Goal: Information Seeking & Learning: Learn about a topic

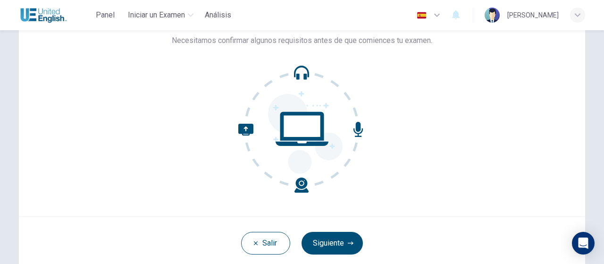
scroll to position [68, 0]
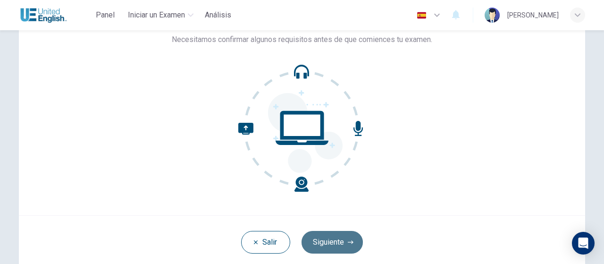
click at [336, 238] on button "Siguiente" at bounding box center [332, 242] width 61 height 23
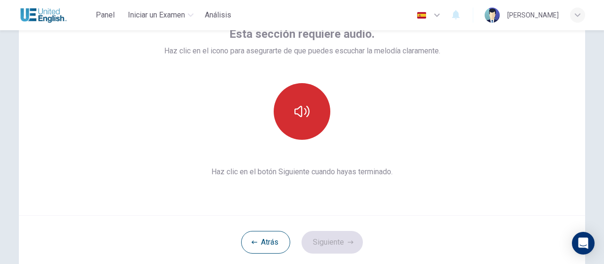
click at [301, 110] on icon "button" at bounding box center [302, 111] width 15 height 15
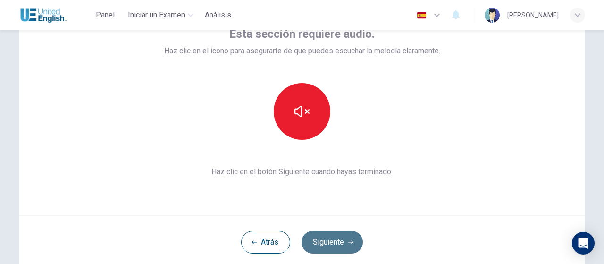
click at [333, 245] on button "Siguiente" at bounding box center [332, 242] width 61 height 23
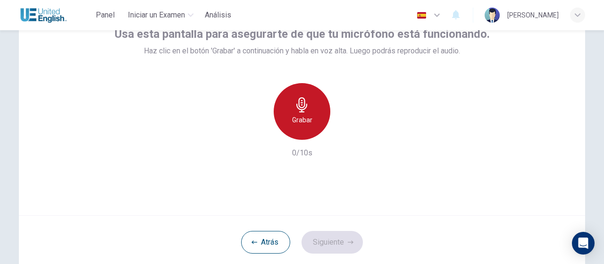
click at [298, 110] on icon "button" at bounding box center [302, 104] width 11 height 15
click at [297, 108] on icon "button" at bounding box center [302, 104] width 15 height 15
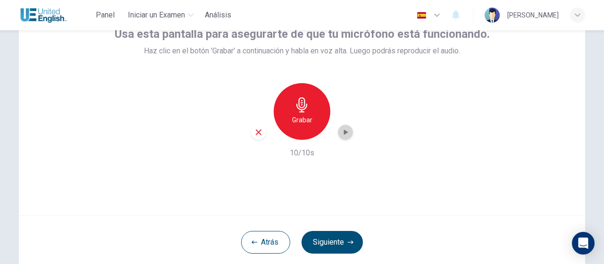
click at [344, 131] on icon "button" at bounding box center [346, 132] width 4 height 6
click at [373, 151] on div "Grabar 10/10s" at bounding box center [302, 121] width 375 height 76
click at [345, 132] on icon "button" at bounding box center [345, 132] width 7 height 7
click at [338, 238] on button "Siguiente" at bounding box center [332, 242] width 61 height 23
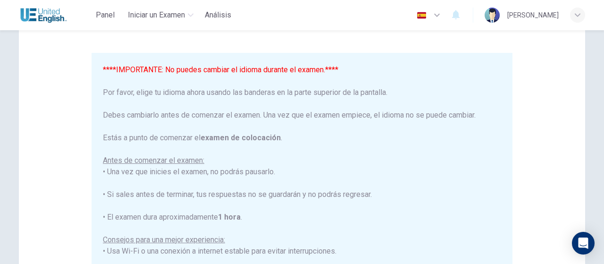
click at [443, 14] on icon "button" at bounding box center [437, 14] width 11 height 11
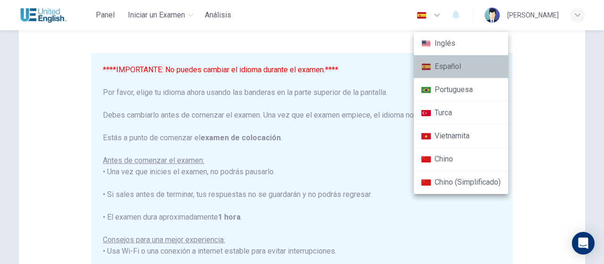
click at [447, 64] on li "Español" at bounding box center [461, 66] width 94 height 23
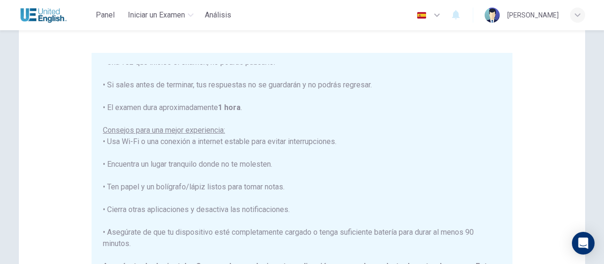
scroll to position [112, 0]
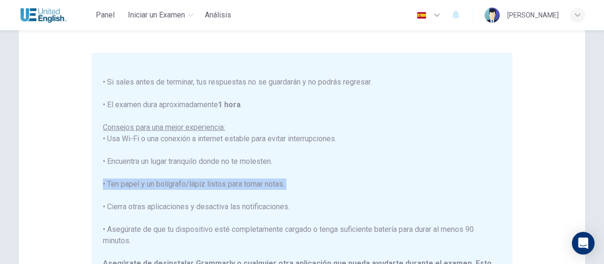
drag, startPoint x: 504, startPoint y: 195, endPoint x: 505, endPoint y: 185, distance: 9.9
click at [505, 185] on div "****IMPORTANTE: No puedes cambiar el idioma durante el examen.**** Por favor, e…" at bounding box center [302, 189] width 421 height 273
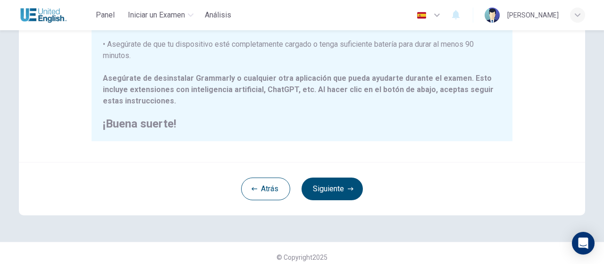
scroll to position [261, 0]
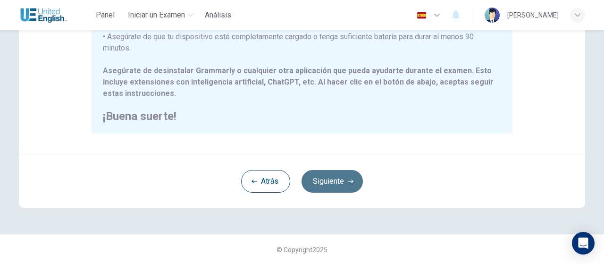
click at [336, 178] on button "Siguiente" at bounding box center [332, 181] width 61 height 23
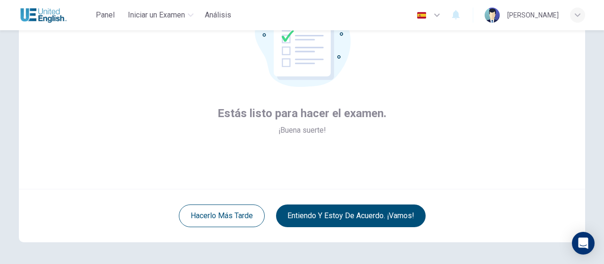
scroll to position [129, 0]
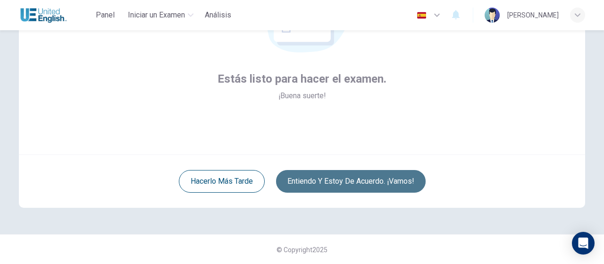
click at [379, 182] on button "Entiendo y estoy de acuerdo. ¡Vamos!" at bounding box center [351, 181] width 150 height 23
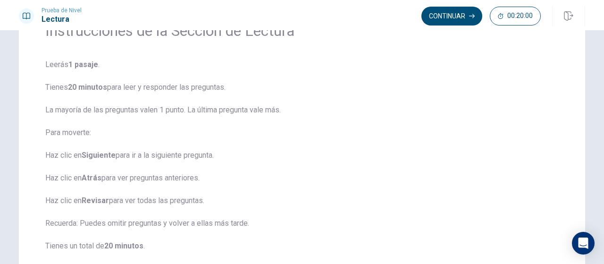
scroll to position [54, 0]
click at [464, 18] on button "Continuar" at bounding box center [452, 16] width 61 height 19
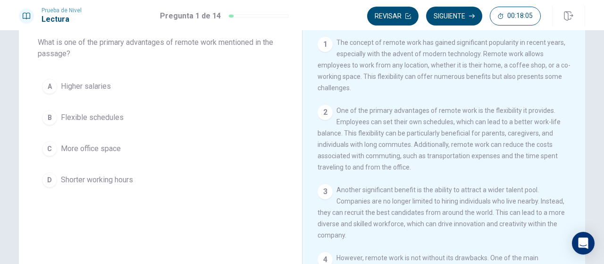
click at [562, 90] on div "1 The concept of remote work has gained significant popularity in recent years,…" at bounding box center [444, 65] width 253 height 57
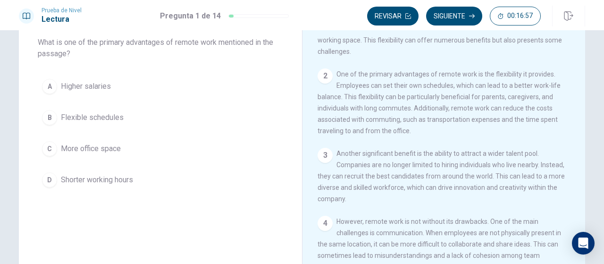
scroll to position [35, 0]
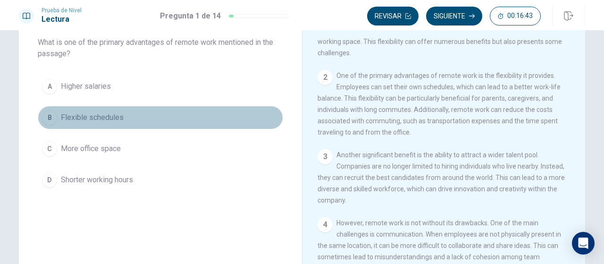
click at [107, 115] on span "Flexible schedules" at bounding box center [92, 117] width 63 height 11
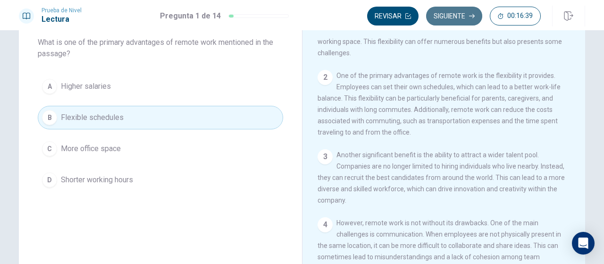
click at [458, 15] on button "Siguiente" at bounding box center [454, 16] width 56 height 19
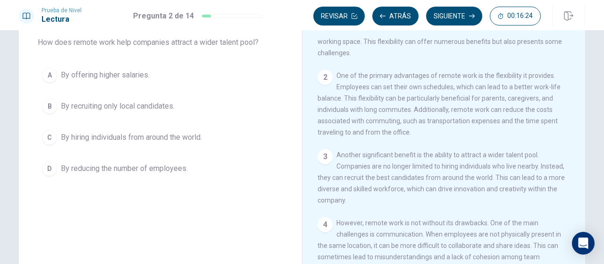
click at [508, 163] on div "3 Another significant benefit is the ability to attract a wider talent pool. Co…" at bounding box center [444, 177] width 253 height 57
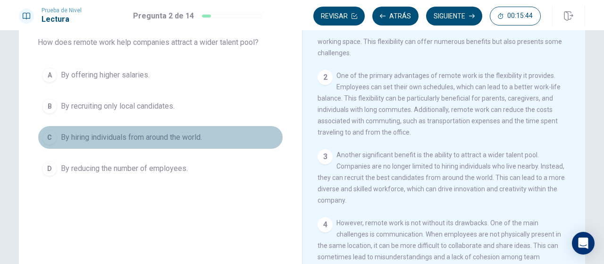
click at [46, 135] on div "C" at bounding box center [49, 137] width 15 height 15
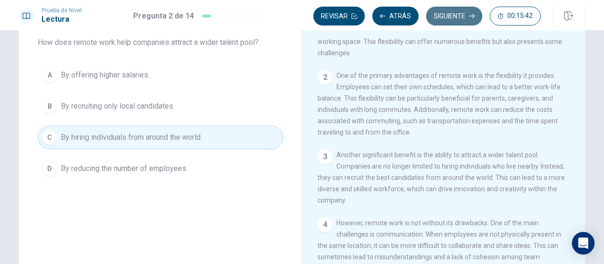
click at [457, 10] on button "Siguiente" at bounding box center [454, 16] width 56 height 19
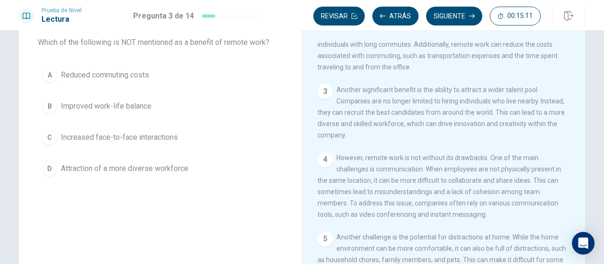
scroll to position [102, 0]
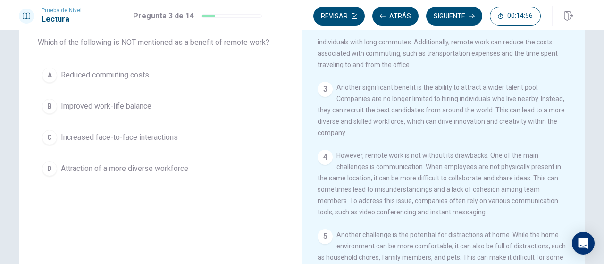
drag, startPoint x: 575, startPoint y: 204, endPoint x: 574, endPoint y: 223, distance: 19.4
click at [574, 223] on div "1 The concept of remote work has gained significant popularity in recent years,…" at bounding box center [450, 172] width 265 height 271
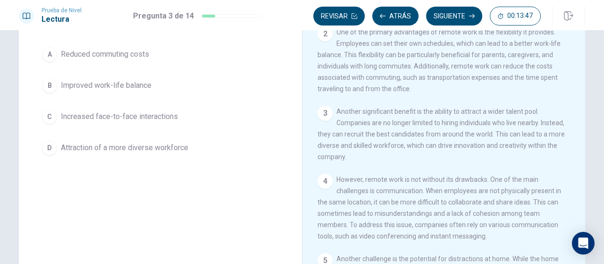
scroll to position [59, 0]
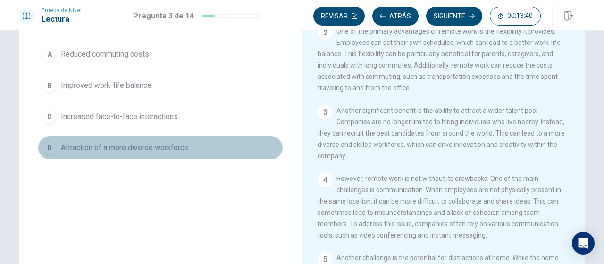
click at [167, 142] on span "Attraction of a more diverse workforce" at bounding box center [124, 147] width 127 height 11
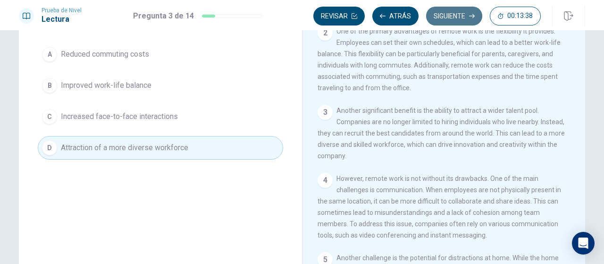
click at [450, 10] on button "Siguiente" at bounding box center [454, 16] width 56 height 19
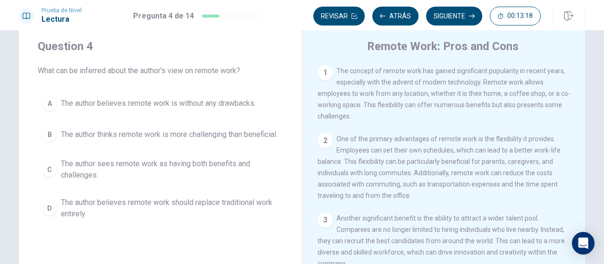
scroll to position [28, 0]
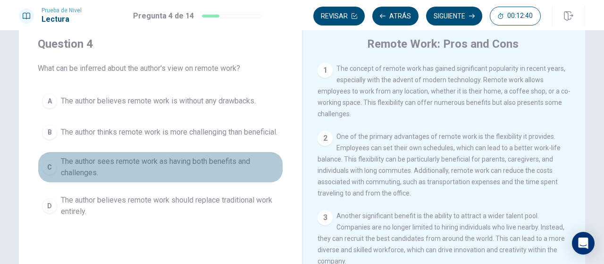
click at [75, 170] on span "The author sees remote work as having both benefits and challenges." at bounding box center [170, 167] width 218 height 23
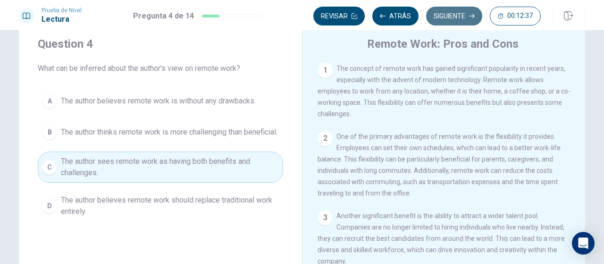
click at [458, 17] on button "Siguiente" at bounding box center [454, 16] width 56 height 19
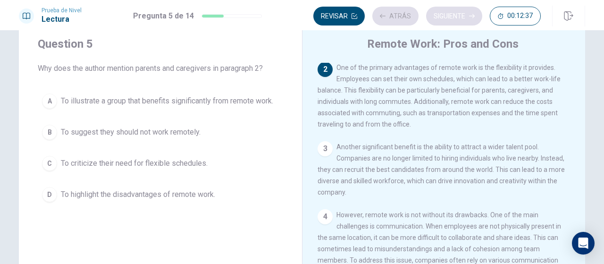
scroll to position [69, 0]
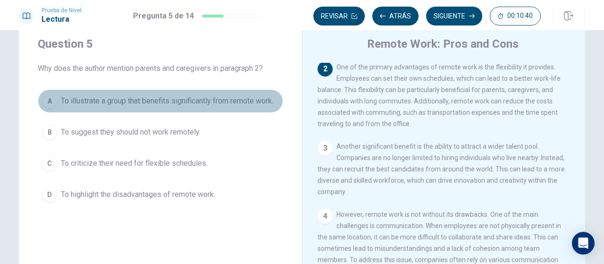
click at [76, 98] on span "To illustrate a group that benefits significantly from remote work." at bounding box center [167, 100] width 212 height 11
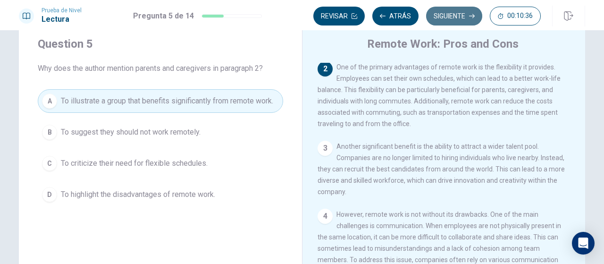
click at [446, 12] on button "Siguiente" at bounding box center [454, 16] width 56 height 19
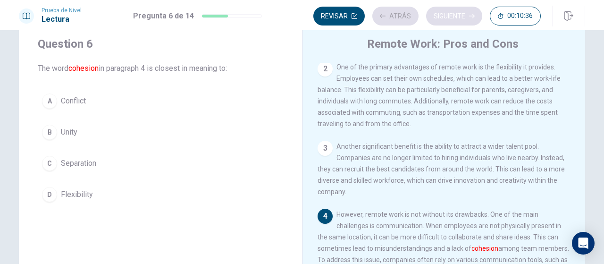
scroll to position [113, 0]
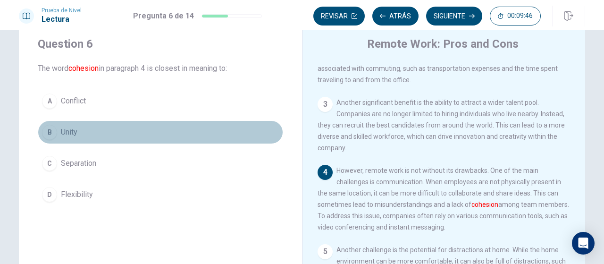
click at [71, 131] on span "Unity" at bounding box center [69, 132] width 17 height 11
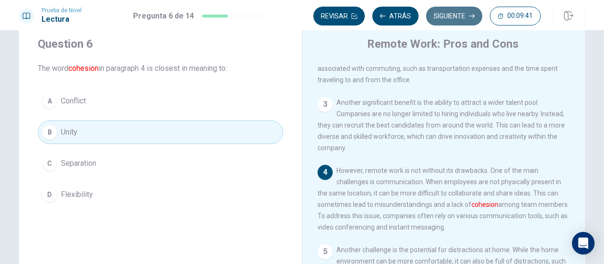
click at [455, 13] on button "Siguiente" at bounding box center [454, 16] width 56 height 19
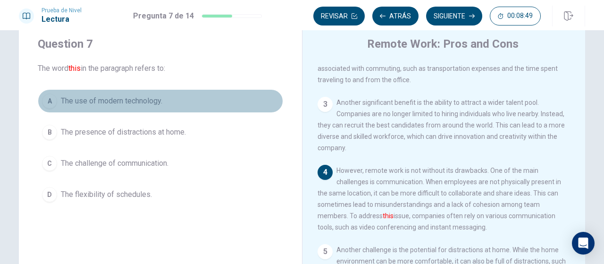
click at [134, 97] on span "The use of modern technology." at bounding box center [112, 100] width 102 height 11
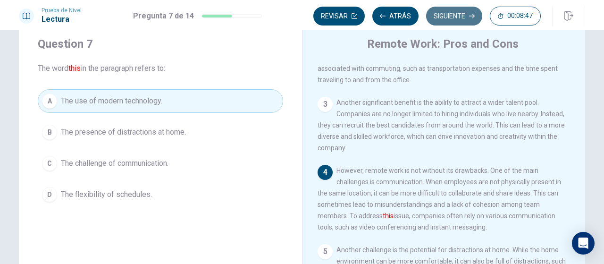
click at [459, 9] on button "Siguiente" at bounding box center [454, 16] width 56 height 19
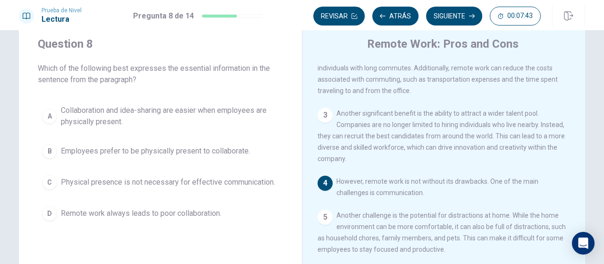
click at [134, 102] on button "A Collaboration and idea-sharing are easier when employees are physically prese…" at bounding box center [161, 116] width 246 height 31
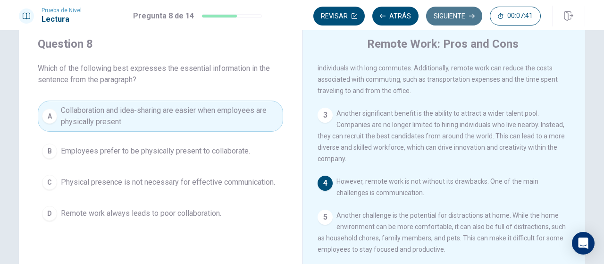
click at [450, 16] on button "Siguiente" at bounding box center [454, 16] width 56 height 19
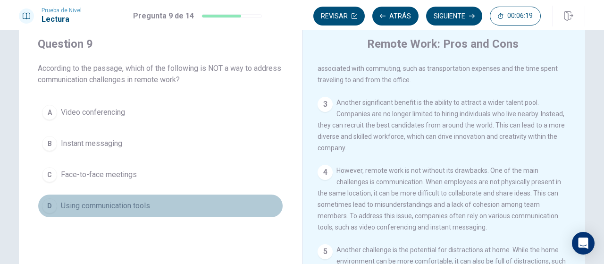
click at [137, 203] on span "Using communication tools" at bounding box center [105, 205] width 89 height 11
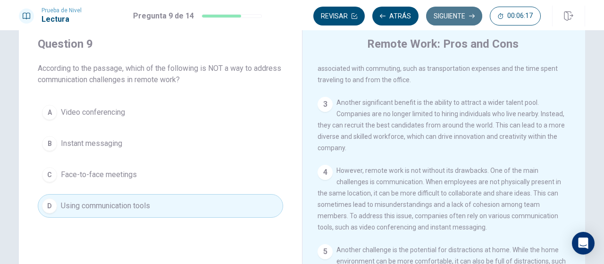
click at [452, 11] on button "Siguiente" at bounding box center [454, 16] width 56 height 19
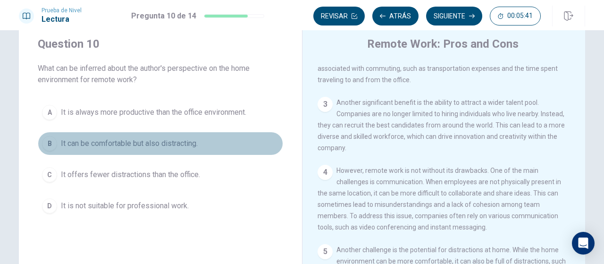
click at [164, 138] on span "It can be comfortable but also distracting." at bounding box center [129, 143] width 137 height 11
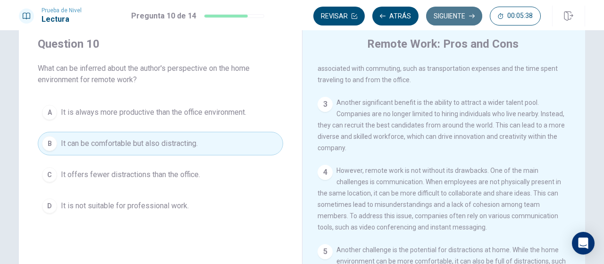
click at [441, 14] on button "Siguiente" at bounding box center [454, 16] width 56 height 19
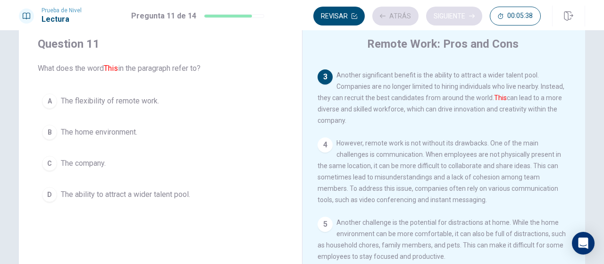
scroll to position [151, 0]
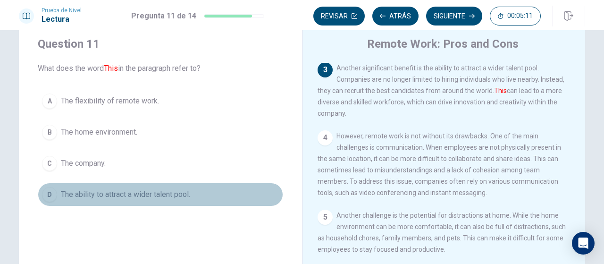
click at [158, 192] on span "The ability to attract a wider talent pool." at bounding box center [125, 194] width 129 height 11
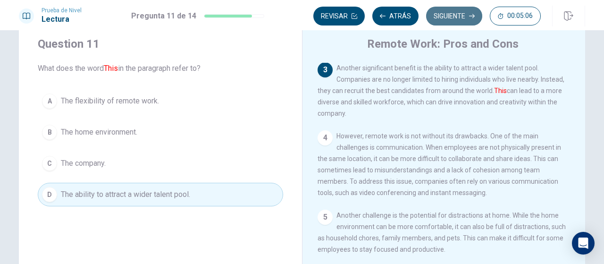
click at [454, 13] on button "Siguiente" at bounding box center [454, 16] width 56 height 19
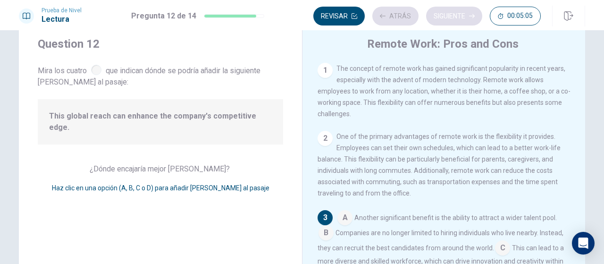
scroll to position [45, 0]
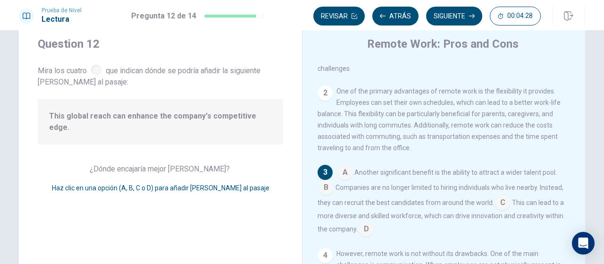
click at [95, 69] on div at bounding box center [96, 70] width 10 height 10
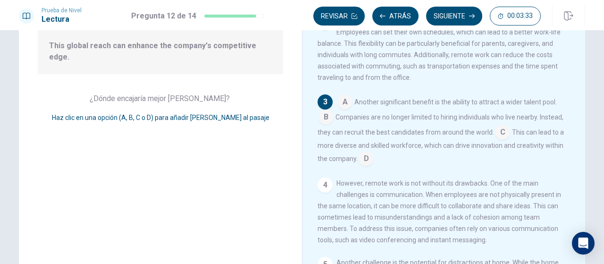
scroll to position [99, 0]
click at [321, 119] on input at bounding box center [326, 117] width 15 height 15
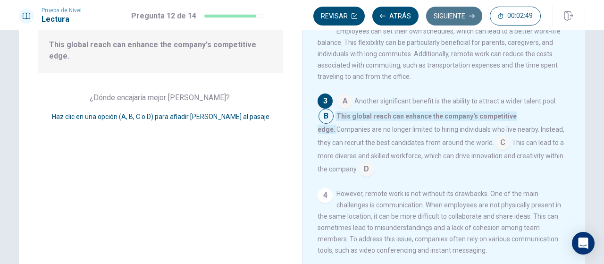
click at [458, 19] on button "Siguiente" at bounding box center [454, 16] width 56 height 19
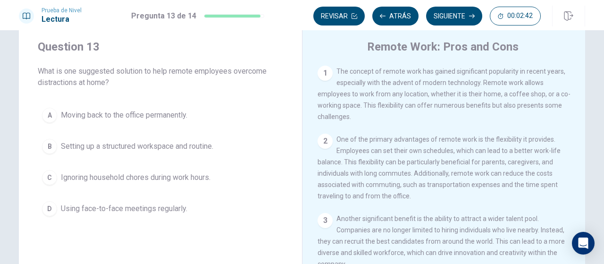
scroll to position [25, 0]
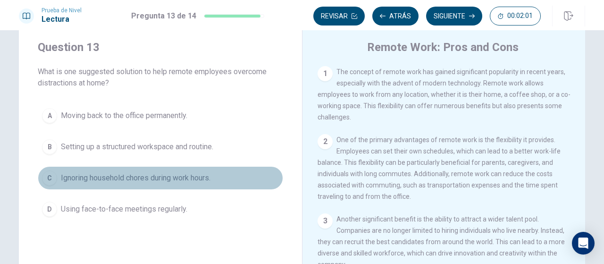
click at [178, 175] on span "Ignoring household chores during work hours." at bounding box center [136, 177] width 150 height 11
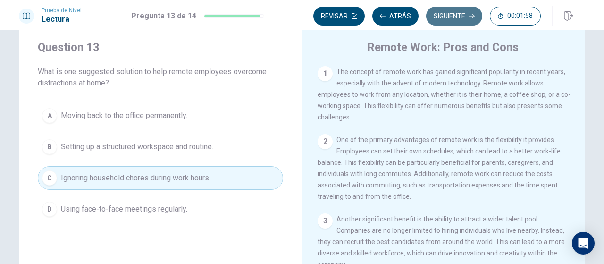
click at [447, 12] on button "Siguiente" at bounding box center [454, 16] width 56 height 19
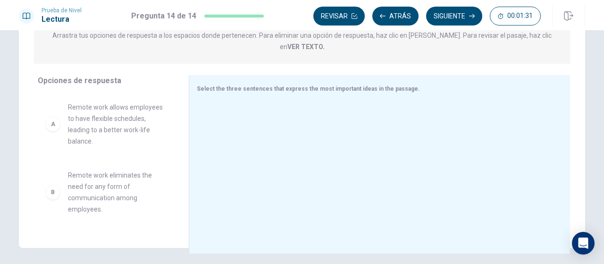
scroll to position [129, 0]
click at [107, 109] on span "Remote work allows employees to have flexible schedules, leading to a better wo…" at bounding box center [117, 124] width 98 height 45
click at [53, 118] on div "A" at bounding box center [52, 124] width 15 height 15
click at [52, 118] on div "A" at bounding box center [52, 124] width 15 height 15
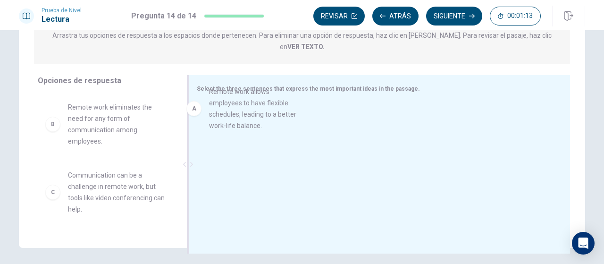
drag, startPoint x: 86, startPoint y: 113, endPoint x: 241, endPoint y: 108, distance: 155.4
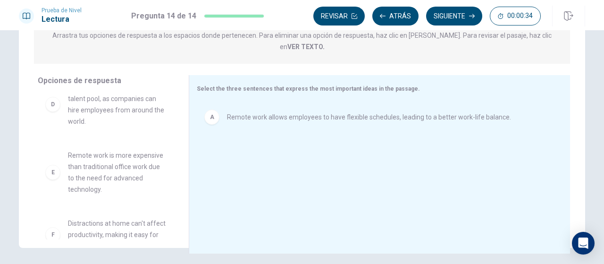
scroll to position [187, 0]
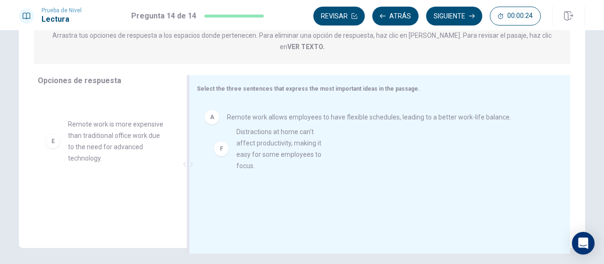
drag, startPoint x: 115, startPoint y: 203, endPoint x: 289, endPoint y: 153, distance: 180.6
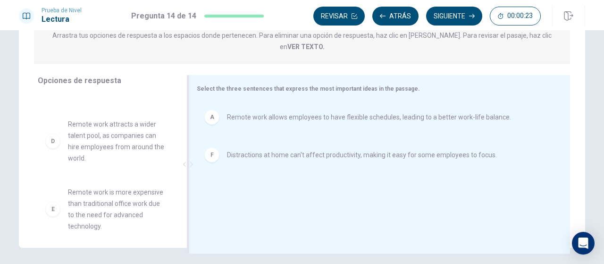
scroll to position [119, 0]
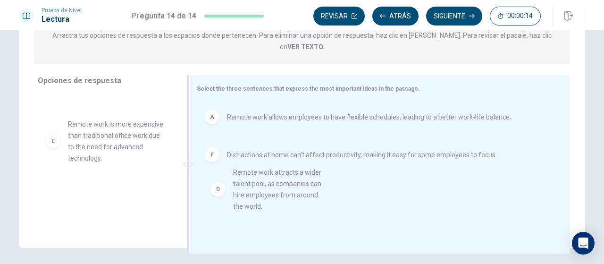
drag, startPoint x: 117, startPoint y: 127, endPoint x: 294, endPoint y: 191, distance: 188.8
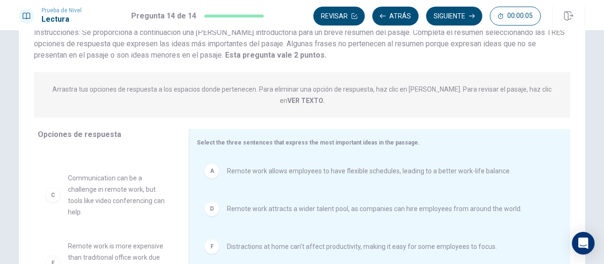
scroll to position [80, 0]
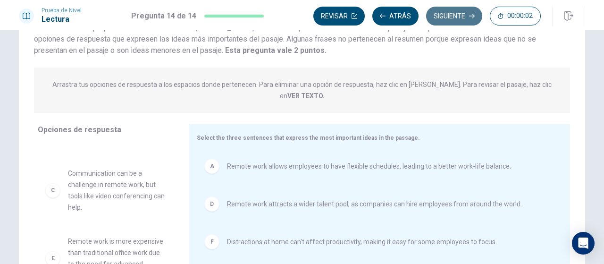
click at [444, 15] on button "Siguiente" at bounding box center [454, 16] width 56 height 19
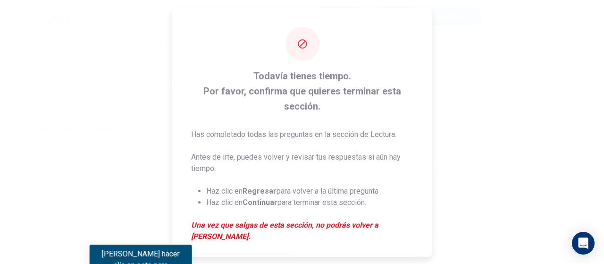
scroll to position [103, 0]
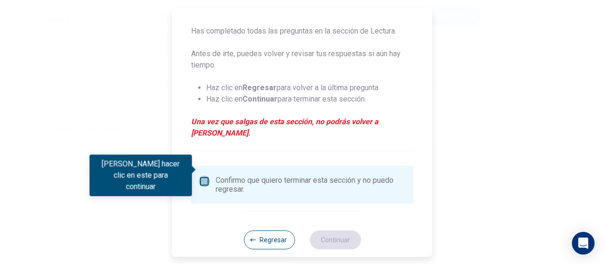
click at [205, 176] on input "Debes hacer clic en este para continuar" at bounding box center [204, 181] width 11 height 11
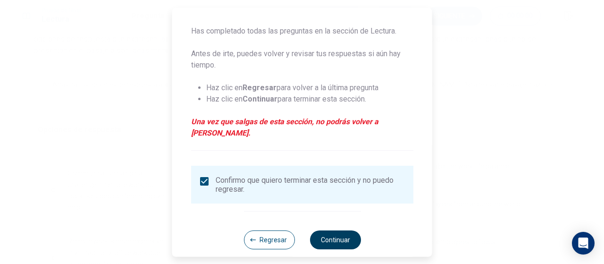
click at [335, 230] on button "Continuar" at bounding box center [335, 239] width 51 height 19
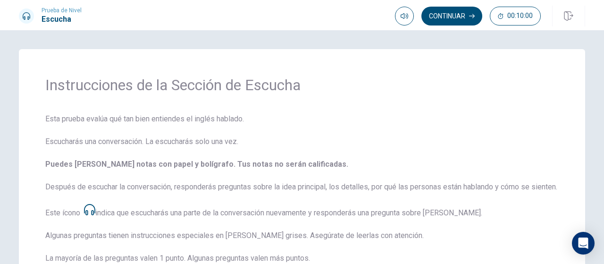
scroll to position [10, 0]
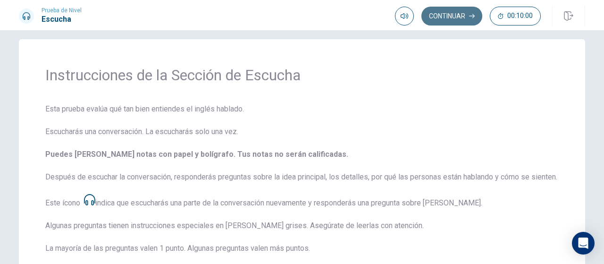
click at [454, 16] on button "Continuar" at bounding box center [452, 16] width 61 height 19
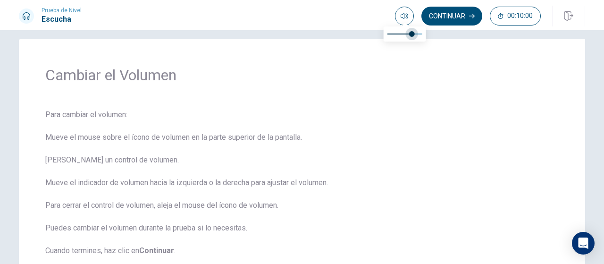
type input "0.6"
drag, startPoint x: 422, startPoint y: 34, endPoint x: 407, endPoint y: 34, distance: 14.6
click at [407, 34] on span at bounding box center [409, 34] width 6 height 6
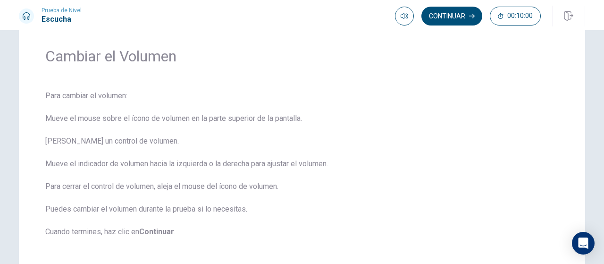
scroll to position [28, 0]
click at [458, 16] on button "Continuar" at bounding box center [452, 16] width 61 height 19
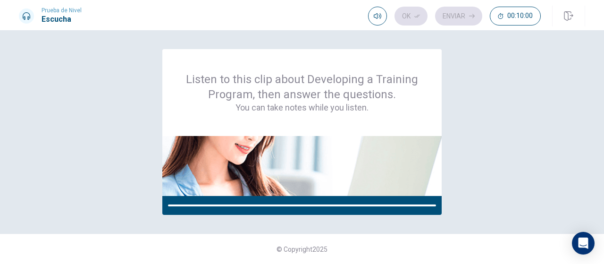
scroll to position [0, 0]
drag, startPoint x: 382, startPoint y: 32, endPoint x: 389, endPoint y: 32, distance: 6.2
click at [389, 32] on span at bounding box center [389, 34] width 6 height 6
type input "1"
drag, startPoint x: 389, startPoint y: 32, endPoint x: 399, endPoint y: 34, distance: 10.0
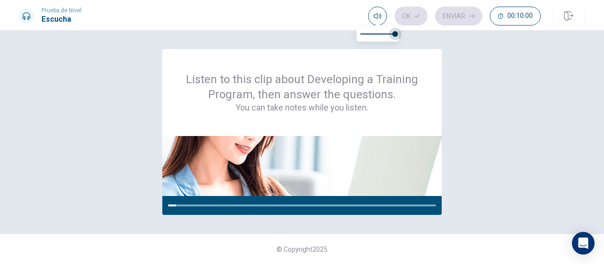
click at [398, 34] on span at bounding box center [395, 34] width 6 height 6
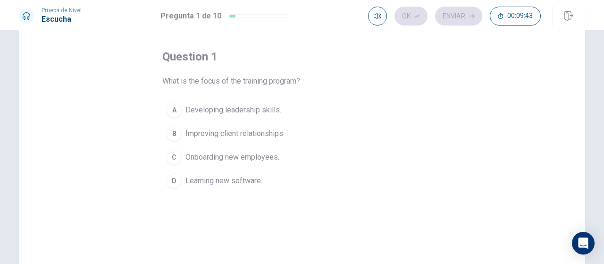
scroll to position [41, 0]
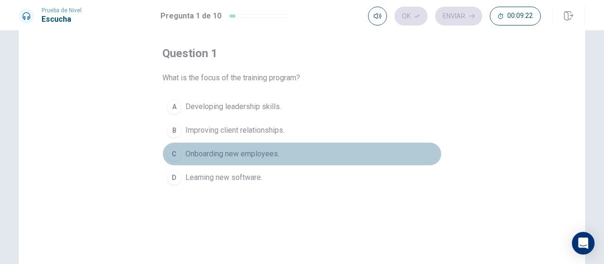
click at [173, 152] on div "C" at bounding box center [174, 153] width 15 height 15
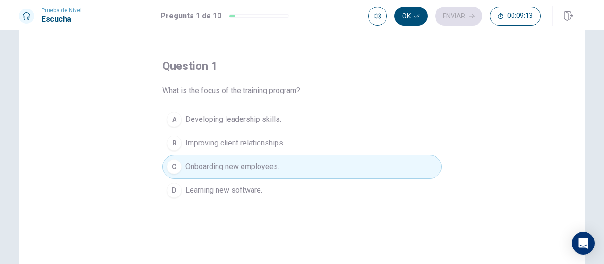
scroll to position [0, 0]
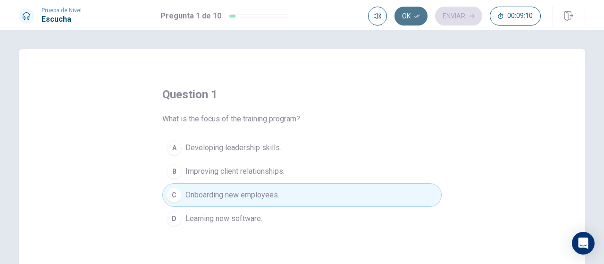
click at [412, 12] on button "Ok" at bounding box center [411, 16] width 33 height 19
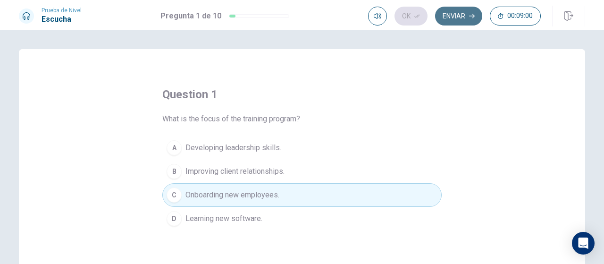
click at [458, 17] on button "Enviar" at bounding box center [458, 16] width 47 height 19
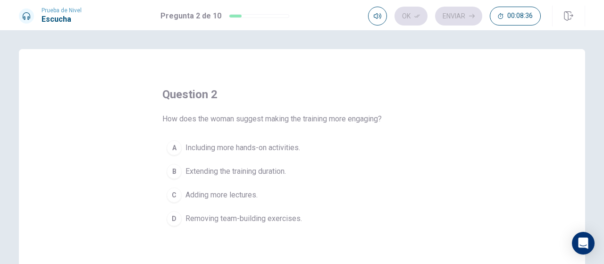
click at [203, 169] on span "Extending the training duration." at bounding box center [236, 171] width 101 height 11
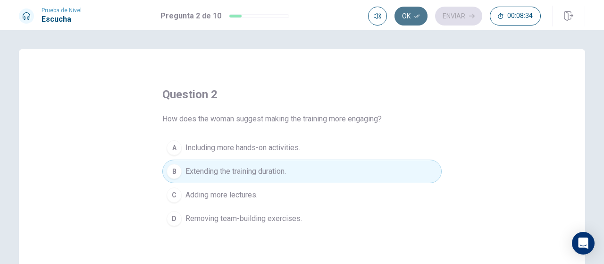
click at [413, 13] on button "Ok" at bounding box center [411, 16] width 33 height 19
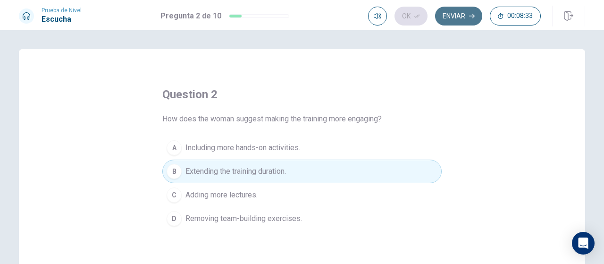
click at [456, 11] on button "Enviar" at bounding box center [458, 16] width 47 height 19
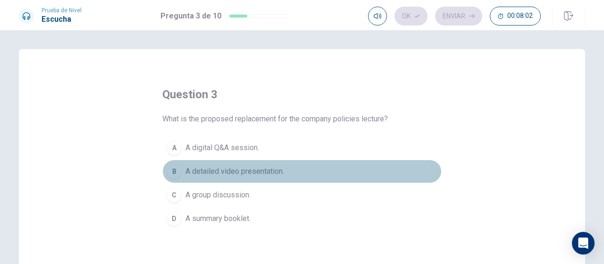
click at [174, 170] on div "B" at bounding box center [174, 171] width 15 height 15
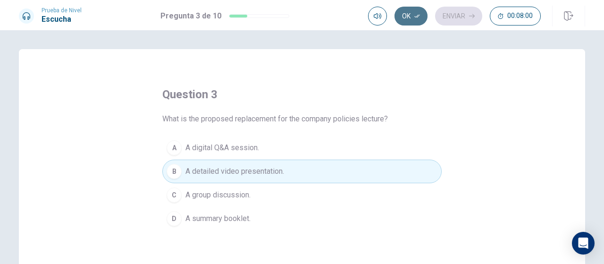
click at [406, 18] on button "Ok" at bounding box center [411, 16] width 33 height 19
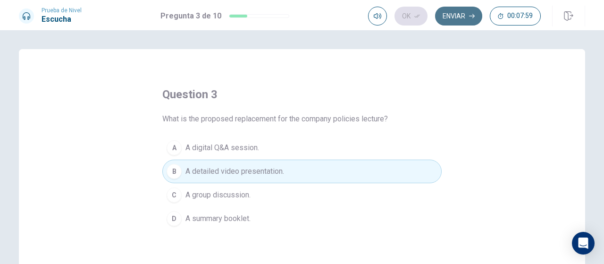
click at [457, 14] on button "Enviar" at bounding box center [458, 16] width 47 height 19
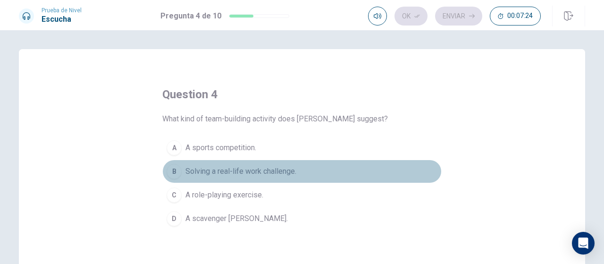
click at [188, 170] on span "Solving a real-life work challenge." at bounding box center [241, 171] width 111 height 11
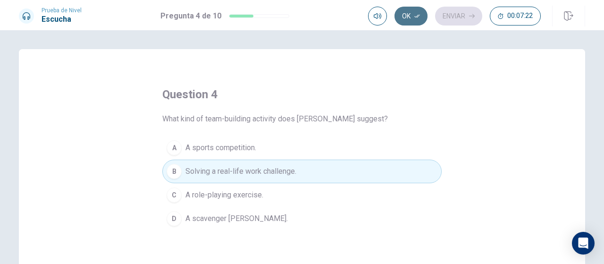
click at [412, 15] on button "Ok" at bounding box center [411, 16] width 33 height 19
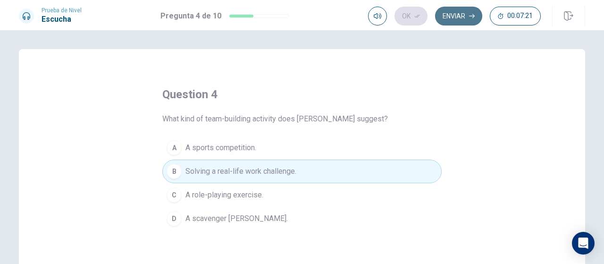
click at [458, 11] on button "Enviar" at bounding box center [458, 16] width 47 height 19
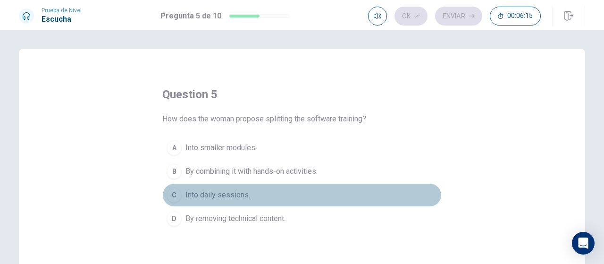
click at [212, 196] on span "Into daily sessions." at bounding box center [218, 194] width 65 height 11
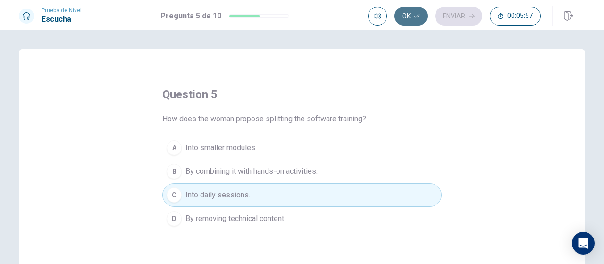
click at [410, 12] on button "Ok" at bounding box center [411, 16] width 33 height 19
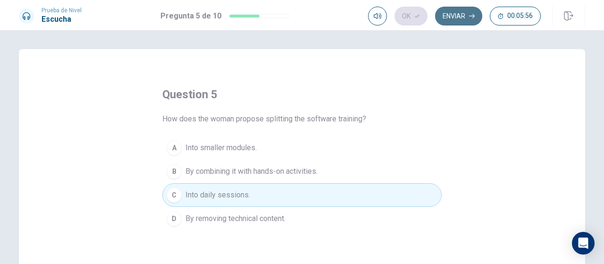
click at [461, 17] on button "Enviar" at bounding box center [458, 16] width 47 height 19
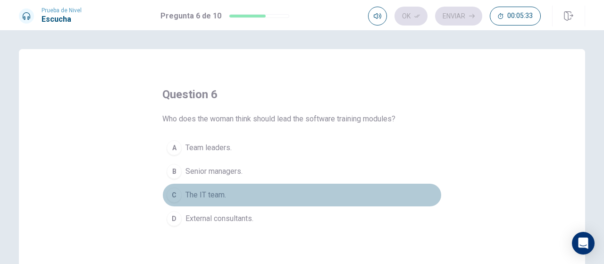
click at [193, 193] on span "The IT team." at bounding box center [206, 194] width 41 height 11
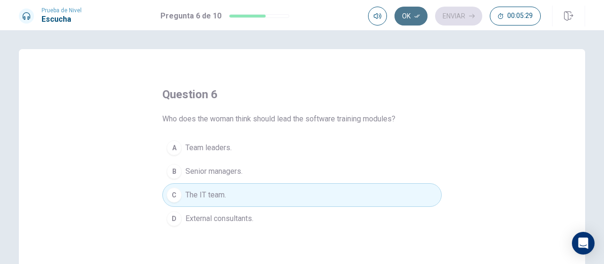
click at [416, 16] on icon "button" at bounding box center [418, 16] width 6 height 6
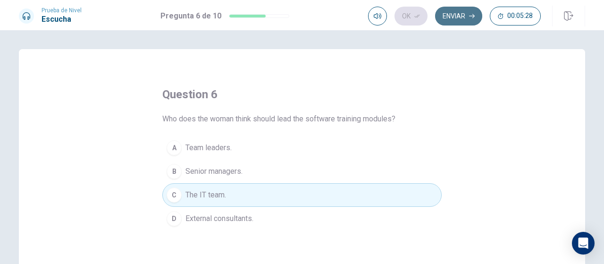
click at [466, 14] on button "Enviar" at bounding box center [458, 16] width 47 height 19
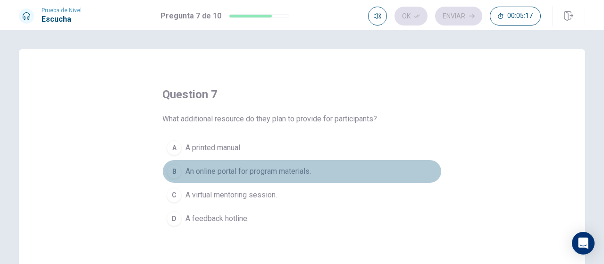
click at [246, 169] on span "An online portal for program materials." at bounding box center [249, 171] width 126 height 11
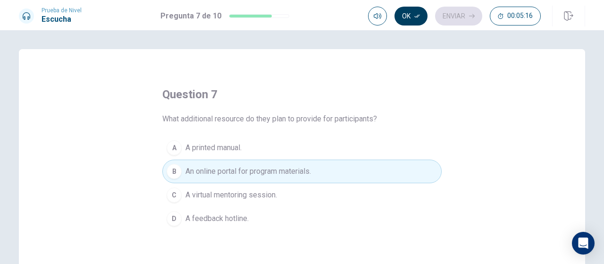
click at [412, 11] on button "Ok" at bounding box center [411, 16] width 33 height 19
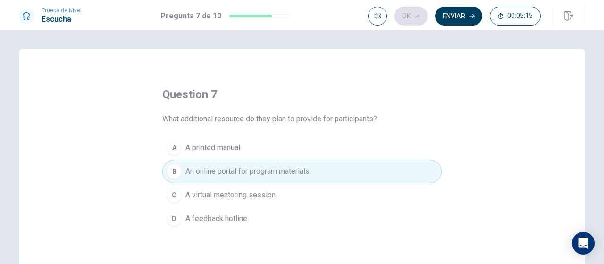
click at [450, 13] on button "Enviar" at bounding box center [458, 16] width 47 height 19
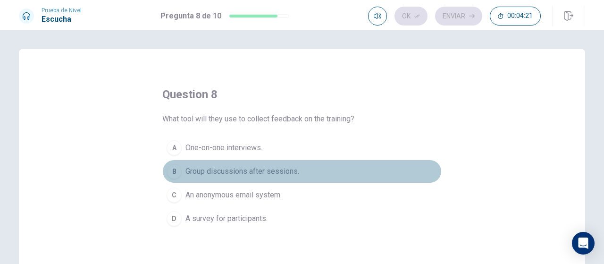
click at [257, 168] on span "Group discussions after sessions." at bounding box center [243, 171] width 114 height 11
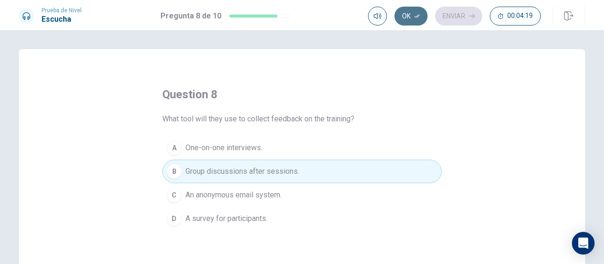
click at [415, 18] on icon "button" at bounding box center [418, 16] width 6 height 6
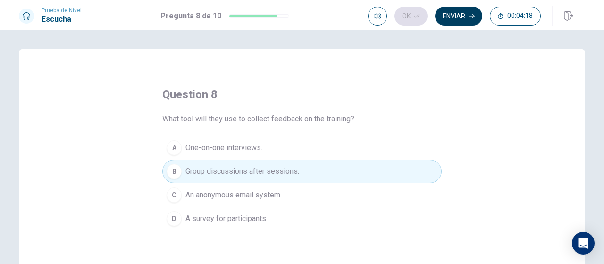
click at [461, 16] on button "Enviar" at bounding box center [458, 16] width 47 height 19
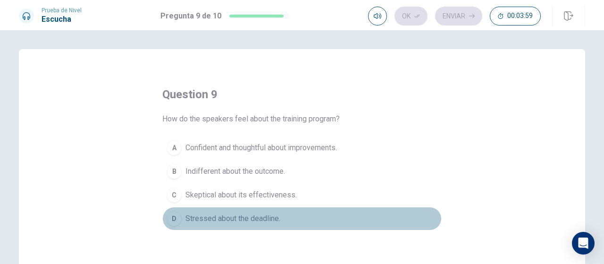
click at [251, 217] on span "Stressed about the deadline." at bounding box center [233, 218] width 95 height 11
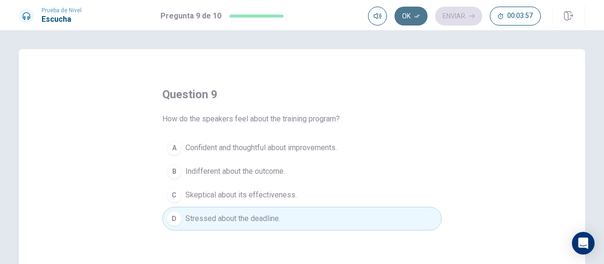
click at [407, 22] on button "Ok" at bounding box center [411, 16] width 33 height 19
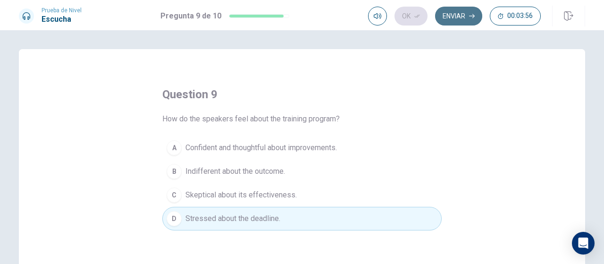
click at [453, 13] on button "Enviar" at bounding box center [458, 16] width 47 height 19
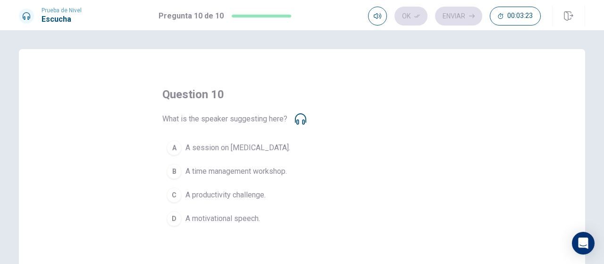
click at [296, 119] on icon at bounding box center [300, 118] width 11 height 11
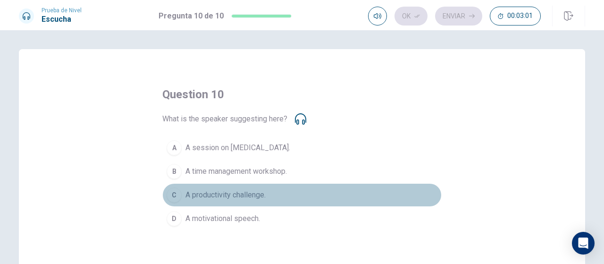
click at [246, 194] on span "A productivity challenge." at bounding box center [226, 194] width 80 height 11
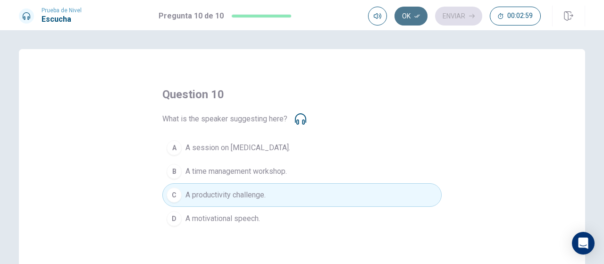
click at [402, 14] on button "Ok" at bounding box center [411, 16] width 33 height 19
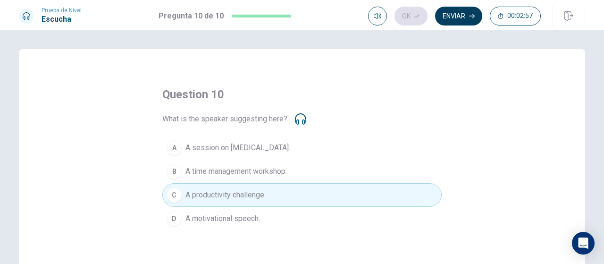
click at [450, 15] on button "Enviar" at bounding box center [458, 16] width 47 height 19
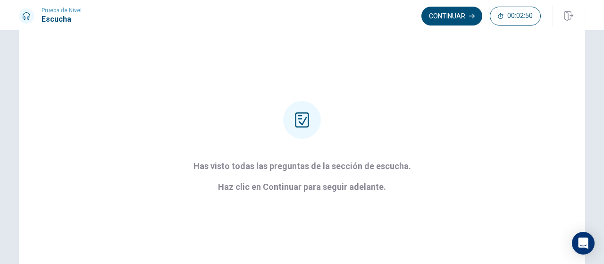
scroll to position [87, 0]
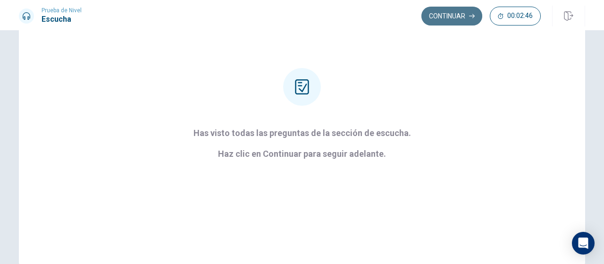
click at [451, 11] on button "Continuar" at bounding box center [452, 16] width 61 height 19
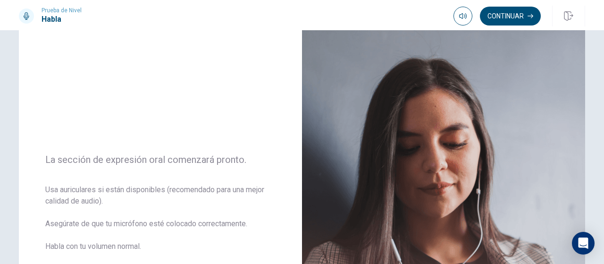
scroll to position [12, 0]
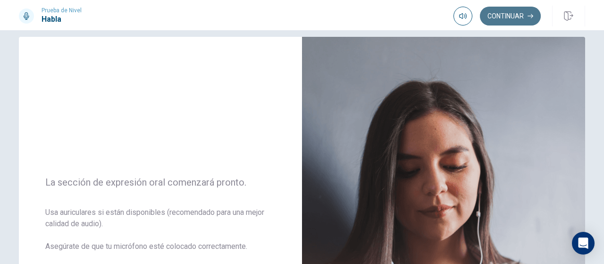
click at [507, 17] on button "Continuar" at bounding box center [510, 16] width 61 height 19
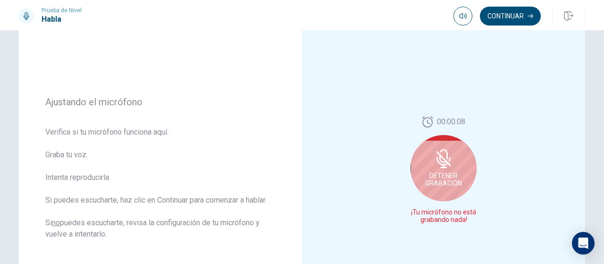
scroll to position [83, 0]
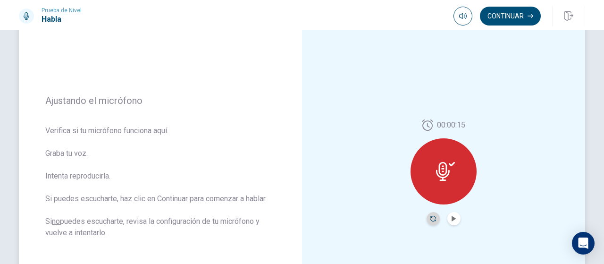
click at [431, 219] on icon "Record Again" at bounding box center [434, 219] width 6 height 6
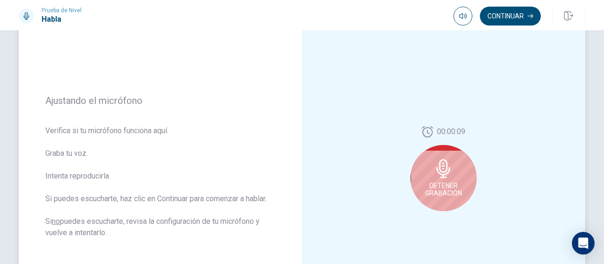
click at [448, 185] on span "Detener Grabación" at bounding box center [443, 189] width 37 height 15
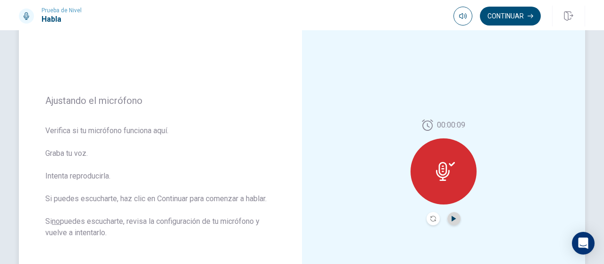
click at [453, 219] on icon "Play Audio" at bounding box center [454, 219] width 6 height 6
click at [453, 219] on icon "Pause Audio" at bounding box center [454, 219] width 5 height 6
click at [453, 219] on icon "Play Audio" at bounding box center [454, 219] width 6 height 6
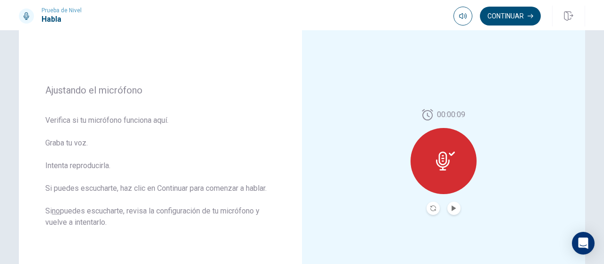
scroll to position [94, 0]
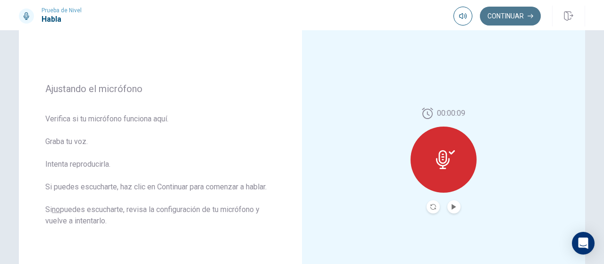
click at [521, 14] on button "Continuar" at bounding box center [510, 16] width 61 height 19
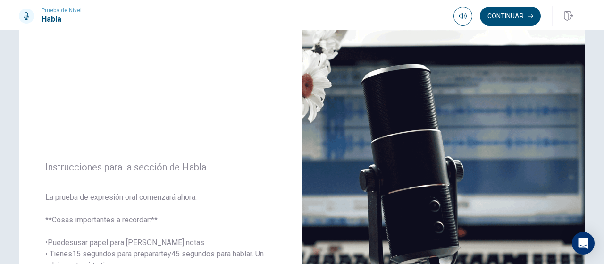
scroll to position [0, 0]
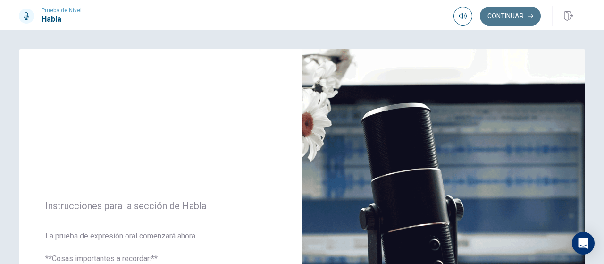
click at [515, 10] on button "Continuar" at bounding box center [510, 16] width 61 height 19
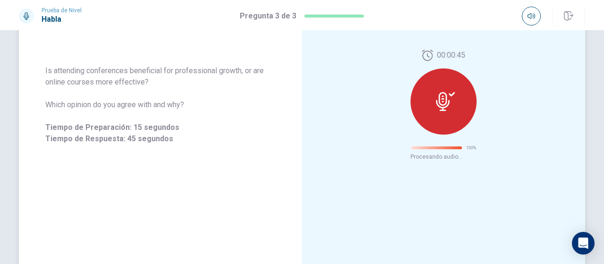
scroll to position [79, 0]
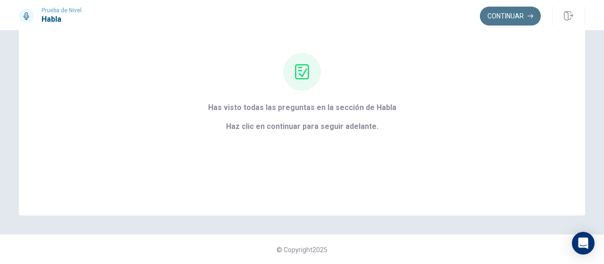
click at [500, 10] on button "Continuar" at bounding box center [510, 16] width 61 height 19
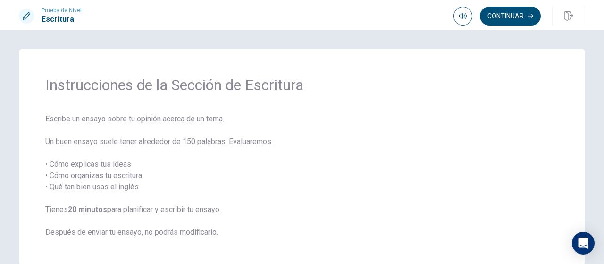
scroll to position [49, 0]
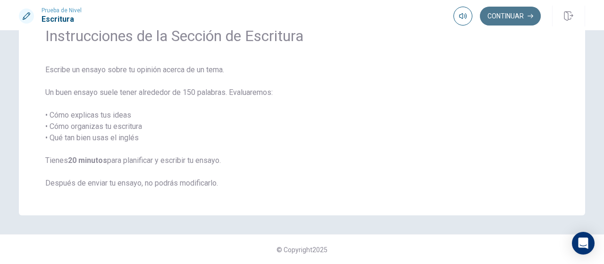
click at [518, 15] on button "Continuar" at bounding box center [510, 16] width 61 height 19
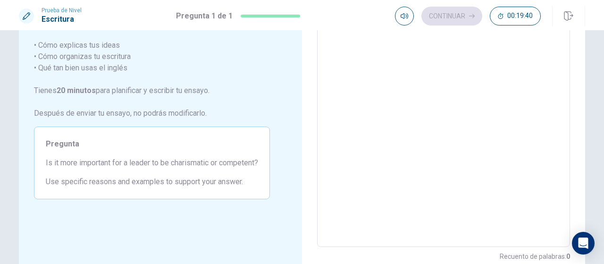
scroll to position [99, 0]
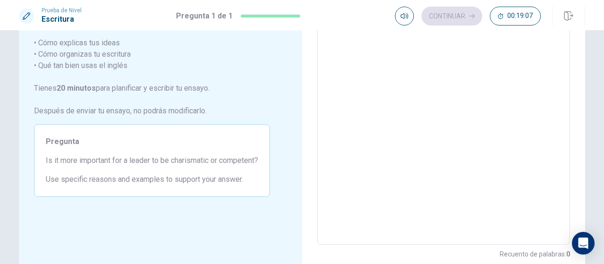
click at [352, 60] on textarea at bounding box center [444, 115] width 240 height 246
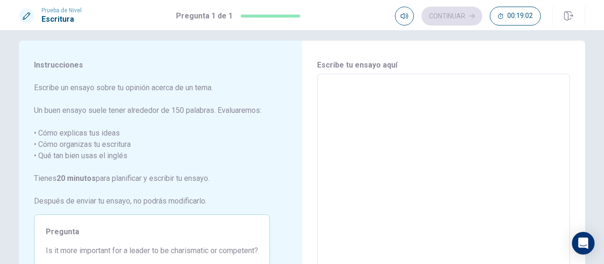
scroll to position [0, 0]
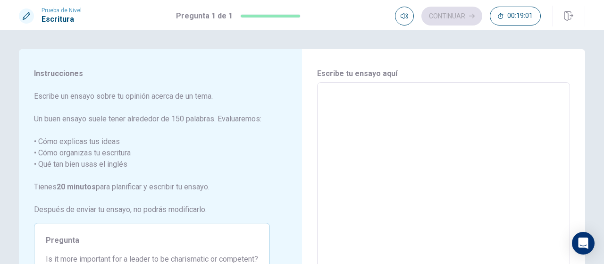
click at [341, 93] on textarea at bounding box center [444, 213] width 240 height 246
type textarea "I"
type textarea "x"
type textarea "In"
type textarea "x"
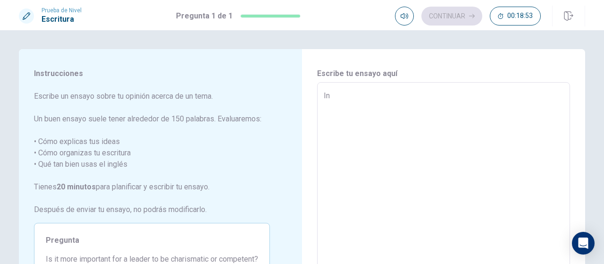
type textarea "In"
type textarea "x"
type textarea "In m"
type textarea "x"
type textarea "In my"
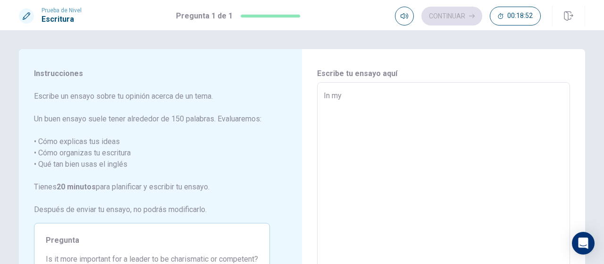
type textarea "x"
type textarea "In my"
type textarea "x"
type textarea "In my o"
type textarea "x"
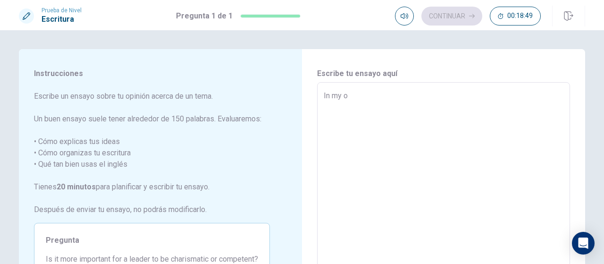
type textarea "In my op"
type textarea "x"
type textarea "In my opi"
type textarea "x"
type textarea "In my opin"
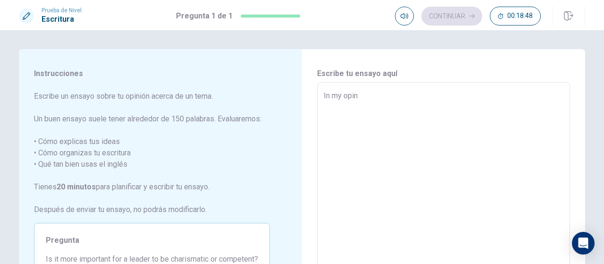
type textarea "x"
type textarea "In my opini"
type textarea "x"
type textarea "In my opinio"
type textarea "x"
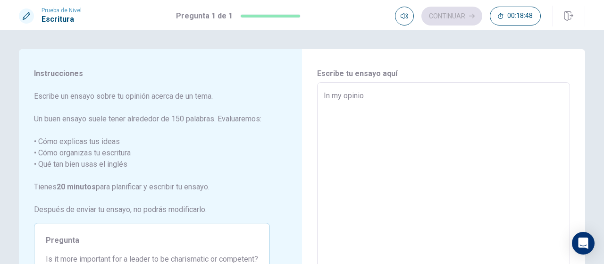
type textarea "In my opinion"
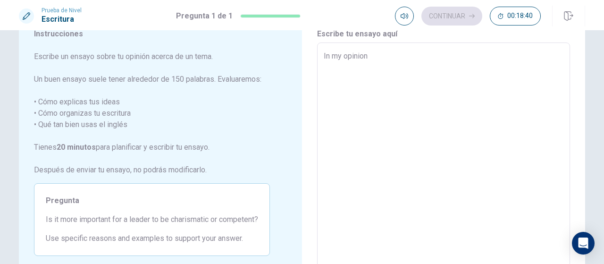
scroll to position [40, 0]
type textarea "x"
type textarea "In my opinion,"
type textarea "x"
type textarea "In my opinion,"
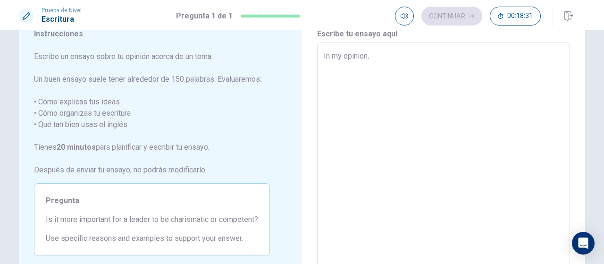
type textarea "x"
type textarea "In my opinion, b"
type textarea "x"
type textarea "In my opinion, bo"
type textarea "x"
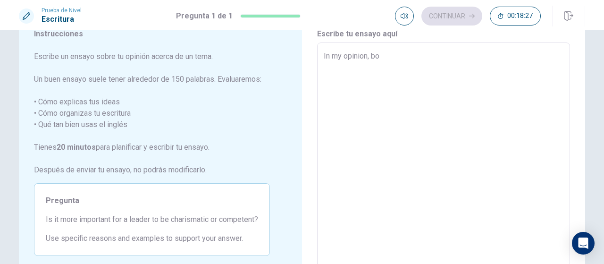
type textarea "In my opinion, bou"
type textarea "x"
type textarea "In my opinion, bout"
type textarea "x"
type textarea "In my opinion, bouth"
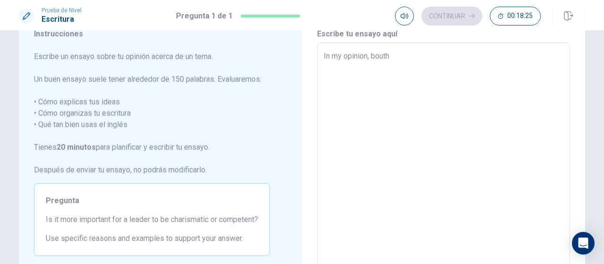
type textarea "x"
type textarea "In my opinion, bout"
type textarea "x"
type textarea "In my opinion, bou"
type textarea "x"
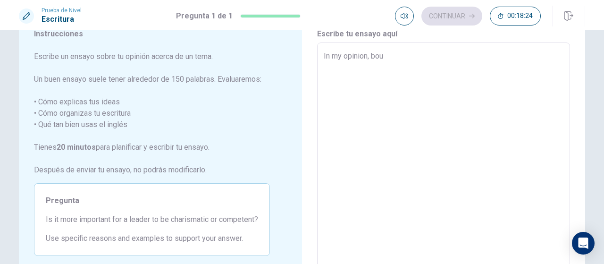
type textarea "In my opinion, bo"
type textarea "x"
type textarea "In my opinion, b"
type textarea "x"
type textarea "In my opinion, bo"
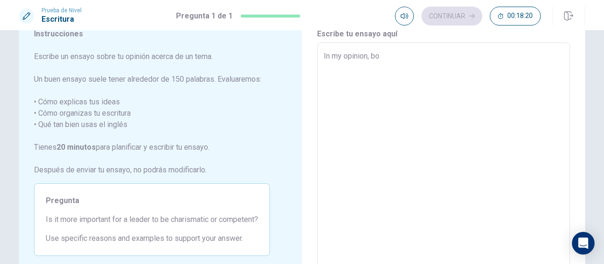
type textarea "x"
type textarea "In my opinion, bou"
type textarea "x"
type textarea "In my opinion, bout"
type textarea "x"
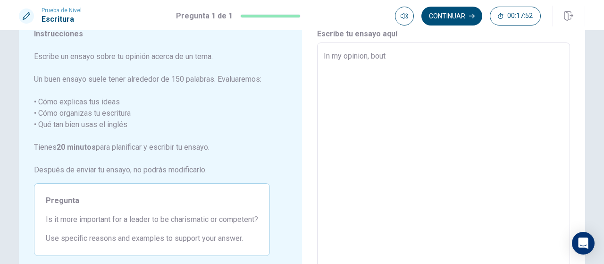
type textarea "In my opinion, bou"
type textarea "x"
type textarea "In my opinion, bo"
type textarea "x"
type textarea "In my opinion, bot"
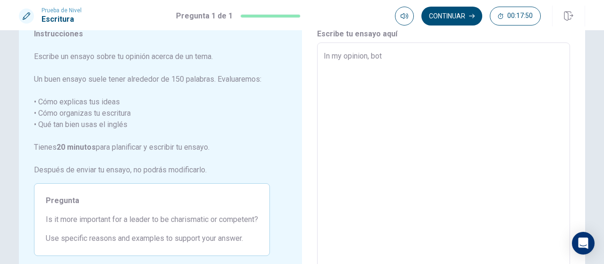
type textarea "x"
type textarea "In my opinion, both"
type textarea "x"
type textarea "In my opinion, both"
type textarea "x"
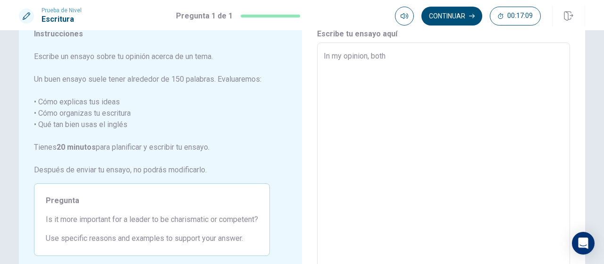
type textarea "In my opinion, both a"
type textarea "x"
type textarea "In my opinion, both ar"
type textarea "x"
type textarea "In my opinion, both are"
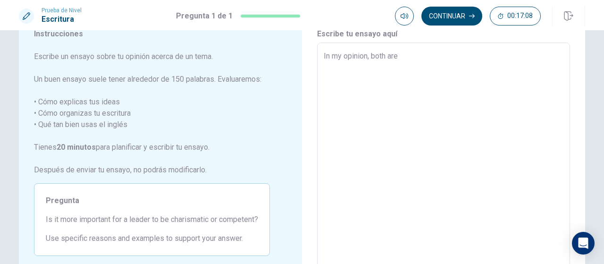
type textarea "x"
type textarea "In my opinion, both are"
type textarea "x"
type textarea "In my opinion, both are v"
type textarea "x"
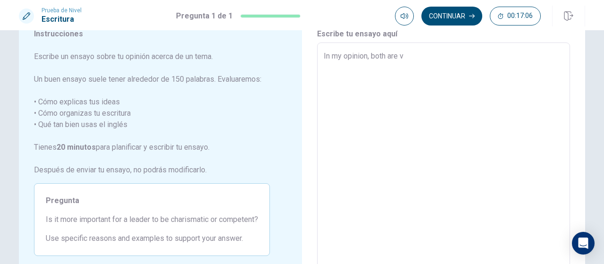
type textarea "In my opinion, both are ve"
type textarea "x"
type textarea "In my opinion, both are ver"
type textarea "x"
type textarea "In my opinion, both are very"
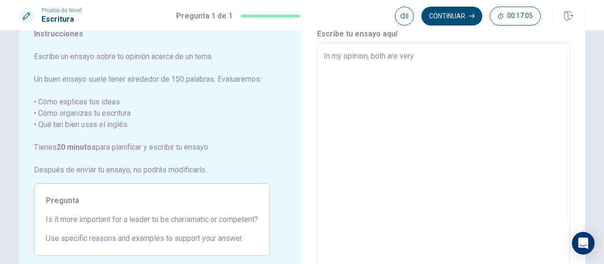
type textarea "x"
type textarea "In my opinion, both are very"
type textarea "x"
type textarea "In my opinion, both are very i"
type textarea "x"
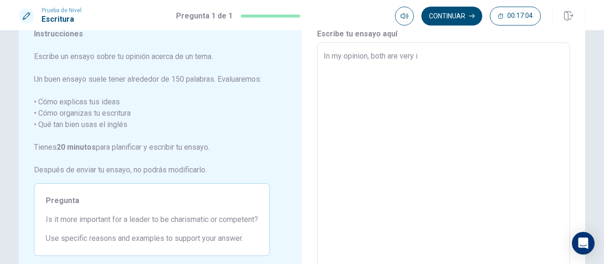
type textarea "In my opinion, both are very im"
type textarea "x"
type textarea "In my opinion, both are very imp"
type textarea "x"
type textarea "In my opinion, both are very impo"
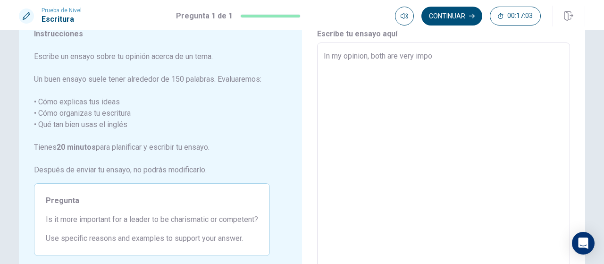
type textarea "x"
type textarea "In my opinion, both are very impor"
type textarea "x"
type textarea "In my opinion, both are very import"
type textarea "x"
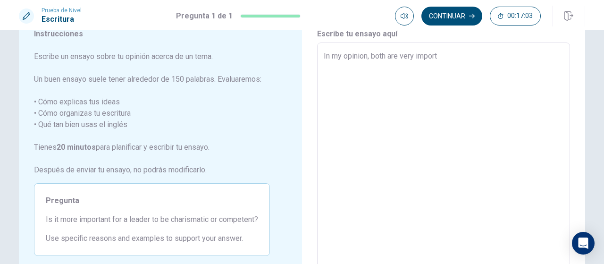
type textarea "In my opinion, both are very importa"
type textarea "x"
type textarea "In my opinion, both are very importat"
type textarea "x"
type textarea "In my opinion, both are very importa"
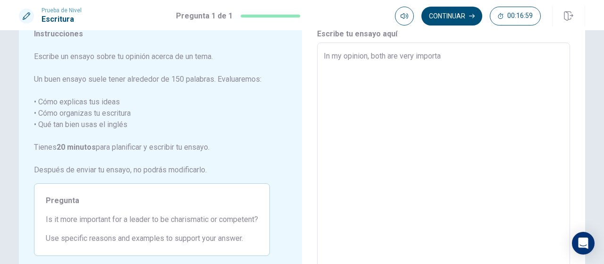
type textarea "x"
type textarea "In my opinion, both are very import"
type textarea "x"
type textarea "In my opinion, both are very importa"
type textarea "x"
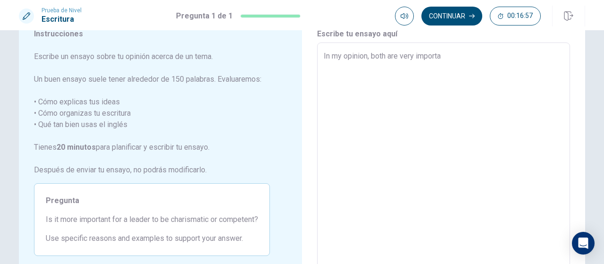
type textarea "In my opinion, both are very importan"
type textarea "x"
type textarea "In my opinion, both are very importan."
type textarea "x"
type textarea "In my opinion, both are very importan"
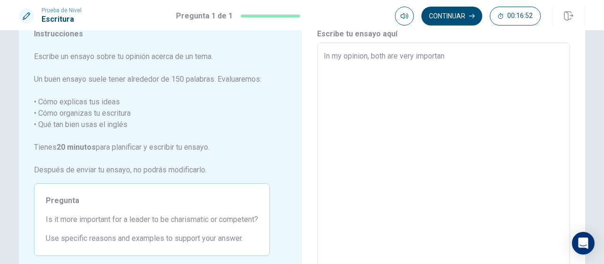
type textarea "x"
type textarea "In my opinion, both are very importa"
type textarea "x"
type textarea "In my opinion, both are very importat"
type textarea "x"
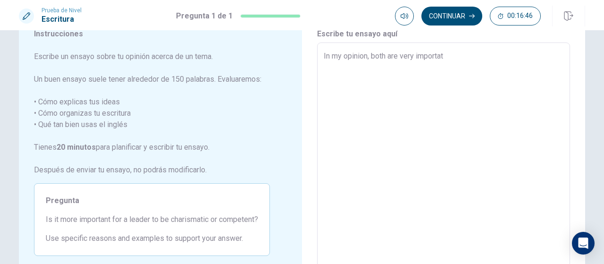
type textarea "In my opinion, both are very importa"
type textarea "x"
type textarea "In my opinion, both are very importan"
type textarea "x"
type textarea "In my opinion, both are very important"
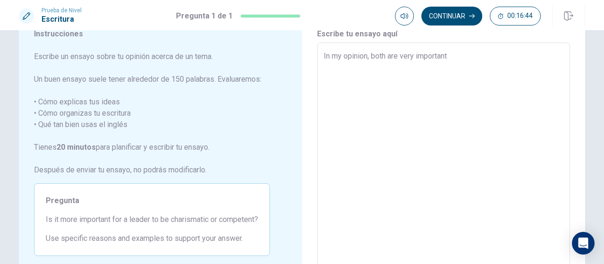
type textarea "x"
type textarea "In my opinion, both are very important."
type textarea "x"
type textarea "In my opinion, both are very important."
type textarea "x"
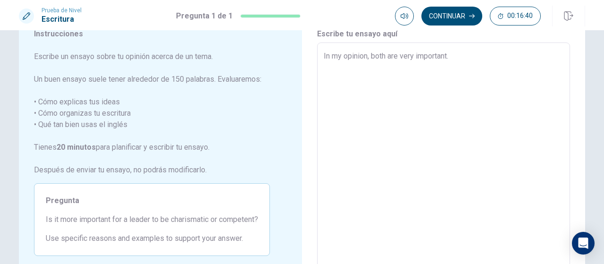
type textarea "In my opinion, both are very important."
type textarea "x"
type textarea "In my opinion, both are very important."
type textarea "x"
type textarea "In my opinion, both are very important. T"
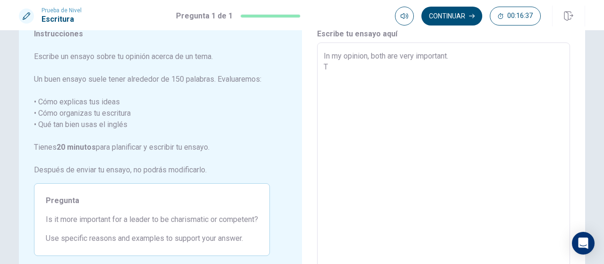
type textarea "x"
type textarea "In my opinion, both are very important. Th"
type textarea "x"
type textarea "In my opinion, both are very important. The"
type textarea "x"
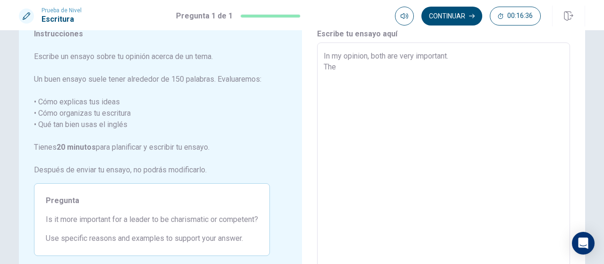
type textarea "In my opinion, both are very important. The"
type textarea "x"
type textarea "In my opinion, both are very important. The l"
type textarea "x"
type textarea "In my opinion, both are very important. The le"
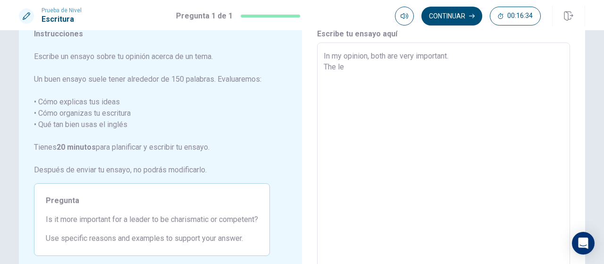
type textarea "x"
type textarea "In my opinion, both are very important. The lea"
type textarea "x"
type textarea "In my opinion, both are very important. The lead"
type textarea "x"
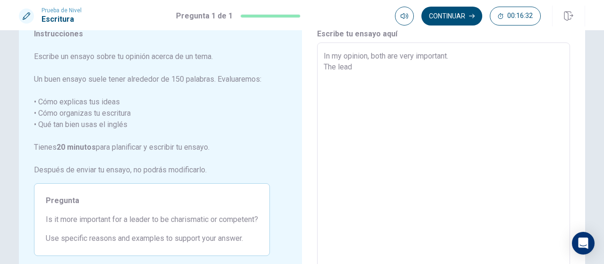
type textarea "In my opinion, both are very important. The leade"
type textarea "x"
type textarea "In my opinion, both are very important. The leader"
type textarea "x"
type textarea "In my opinion, both are very important. The leader"
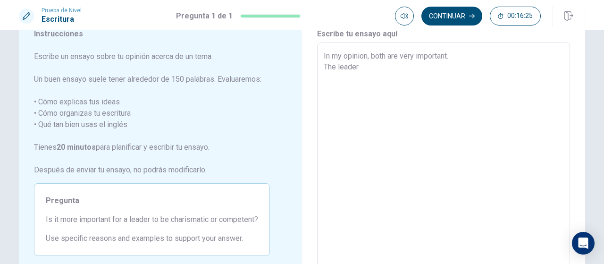
type textarea "x"
type textarea "In my opinion, both are very important. The leader o"
type textarea "x"
type textarea "In my opinion, both are very important. The leader ob"
type textarea "x"
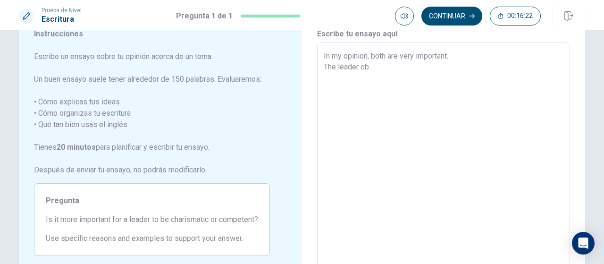
type textarea "In my opinion, both are very important. The leader obv"
type textarea "x"
type textarea "In my opinion, both are very important. The leader ob"
type textarea "x"
type textarea "In my opinion, both are very important. The leader o"
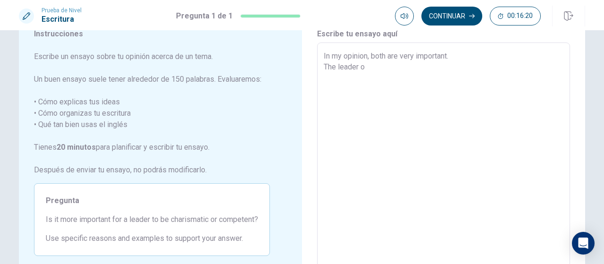
type textarea "x"
type textarea "In my opinion, both are very important. The leader"
type textarea "x"
type textarea "In my opinion, both are very important. The leader h"
type textarea "x"
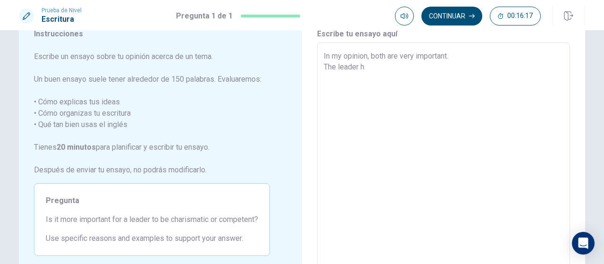
type textarea "In my opinion, both are very important. The leader ha"
type textarea "x"
type textarea "In my opinion, both are very important. The leader hav"
type textarea "x"
type textarea "In my opinion, both are very important. The leader have"
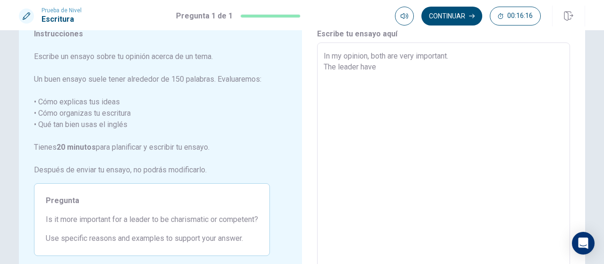
type textarea "x"
type textarea "In my opinion, both are very important. The leader have"
type textarea "x"
type textarea "In my opinion, both are very important. The leader have t"
type textarea "x"
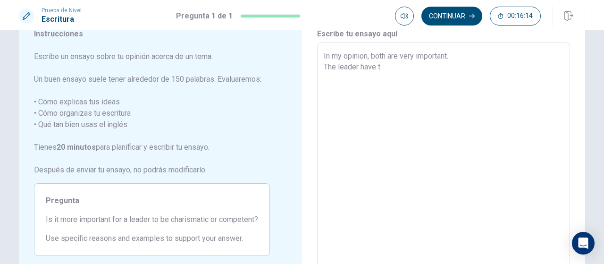
type textarea "In my opinion, both are very important. The leader have to"
type textarea "x"
type textarea "In my opinion, both are very important. The leader have toh"
type textarea "x"
type textarea "In my opinion, both are very important. The leader have toha"
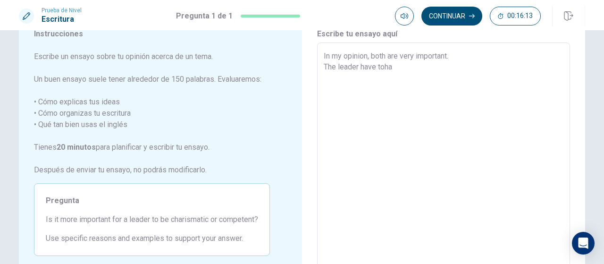
type textarea "x"
type textarea "In my opinion, both are very important. The leader have tohav"
type textarea "x"
type textarea "In my opinion, both are very important. The leader have tohave"
type textarea "x"
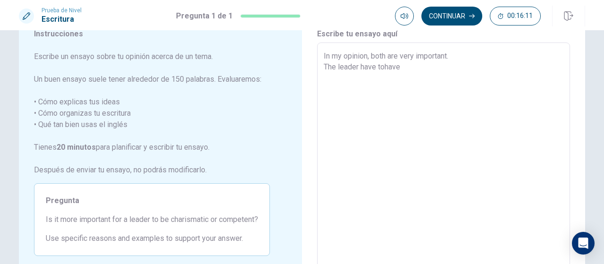
type textarea "In my opinion, both are very important. The leader have tohav"
type textarea "x"
type textarea "In my opinion, both are very important. The leader have toha"
type textarea "x"
type textarea "In my opinion, both are very important. The leader have toh"
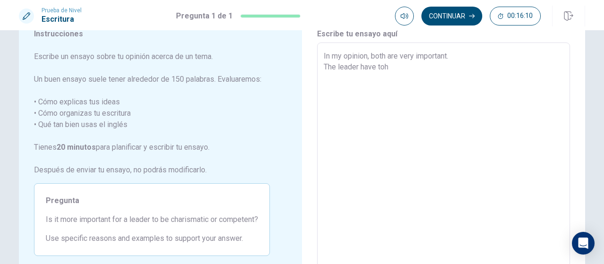
type textarea "x"
type textarea "In my opinion, both are very important. The leader have to"
type textarea "x"
type textarea "In my opinion, both are very important. The leader have to"
click at [335, 65] on textarea "In my opinion, both are very important. The leader have to" at bounding box center [444, 174] width 240 height 246
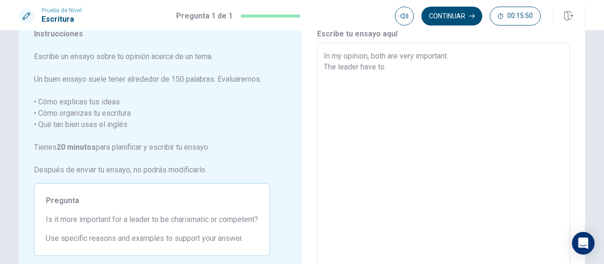
click at [386, 67] on textarea "In my opinion, both are very important. The leader have to" at bounding box center [444, 174] width 240 height 246
type textarea "x"
type textarea "In my opinion, both are very important. The leader have to h"
type textarea "x"
click at [428, 65] on textarea "In my opinion, both are very important. The leader have to have the knoelege" at bounding box center [444, 174] width 240 height 246
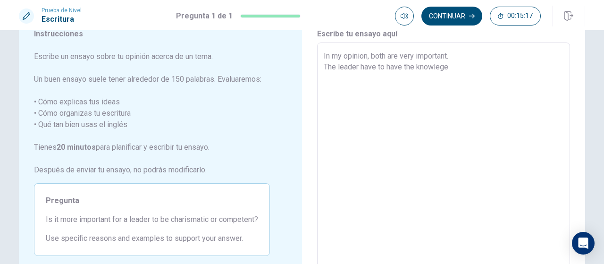
click at [448, 66] on textarea "In my opinion, both are very important. The leader have to have the knowlege" at bounding box center [444, 174] width 240 height 246
click at [438, 65] on textarea "In my opinion, both are very important. The leader have to have the knowlege" at bounding box center [444, 174] width 240 height 246
click at [458, 66] on textarea "In my opinion, both are very important. The leader have to have the knowledge" at bounding box center [444, 174] width 240 height 246
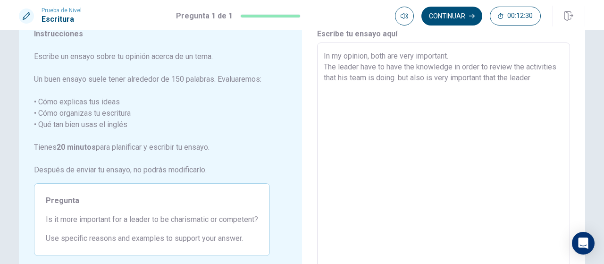
click at [400, 79] on textarea "In my opinion, both are very important. The leader have to have the knowledge i…" at bounding box center [444, 174] width 240 height 246
click at [540, 76] on textarea "In my opinion, both are very important. The leader have to have the knowledge i…" at bounding box center [444, 174] width 240 height 246
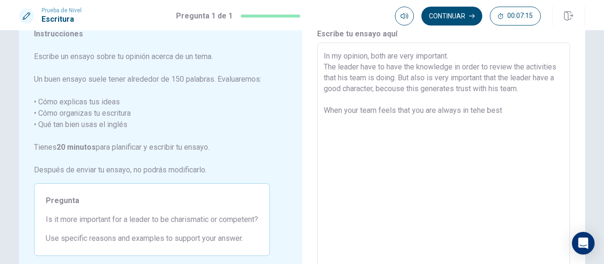
click at [485, 109] on textarea "In my opinion, both are very important. The leader have to have the knowledge i…" at bounding box center [444, 174] width 240 height 246
click at [501, 109] on textarea "In my opinion, both are very important. The leader have to have the knowledge i…" at bounding box center [444, 174] width 240 height 246
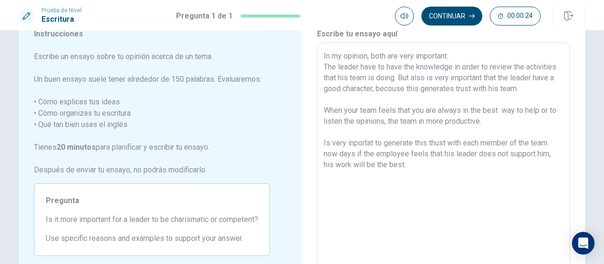
click at [386, 53] on textarea "In my opinion, both are very important. The leader have to have the knowledge i…" at bounding box center [444, 174] width 240 height 246
click at [506, 54] on textarea "In my opinion, both characteristcs are very important. The leader have to have …" at bounding box center [444, 174] width 240 height 246
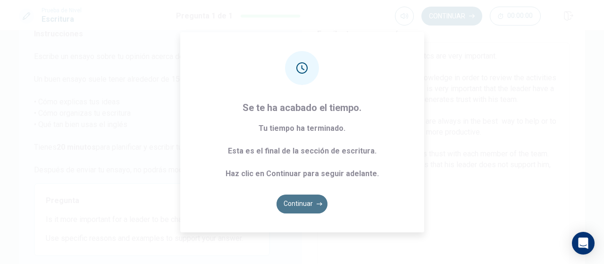
click at [303, 202] on button "Continuar" at bounding box center [302, 204] width 51 height 19
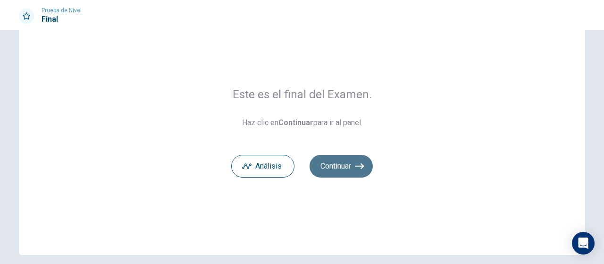
click at [339, 168] on button "Continuar" at bounding box center [341, 166] width 63 height 23
